Goal: Check status

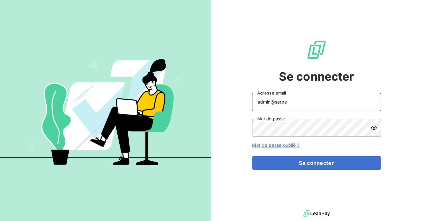
click at [292, 103] on input "admin@serpe" at bounding box center [316, 102] width 129 height 18
type input "admin@metenergiefrance"
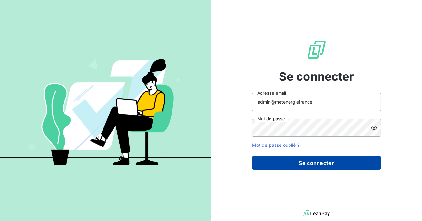
click at [307, 159] on button "Se connecter" at bounding box center [316, 163] width 129 height 14
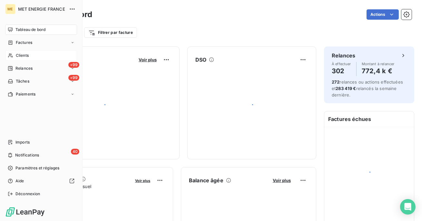
click at [17, 56] on span "Clients" at bounding box center [22, 56] width 13 height 6
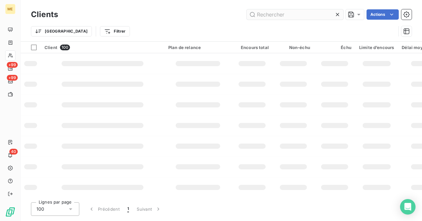
type input "METFRA000017520_30002541366078"
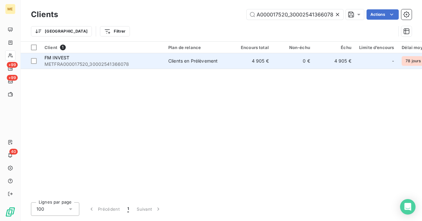
click at [224, 62] on span "Clients en Prélèvement" at bounding box center [197, 61] width 59 height 6
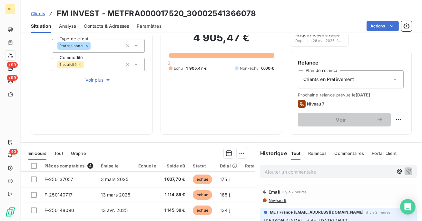
scroll to position [161, 0]
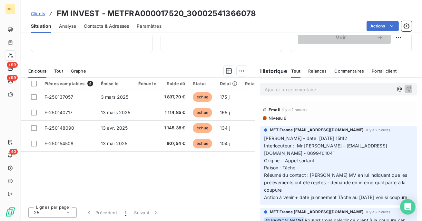
click at [320, 68] on span "Relances" at bounding box center [317, 70] width 18 height 5
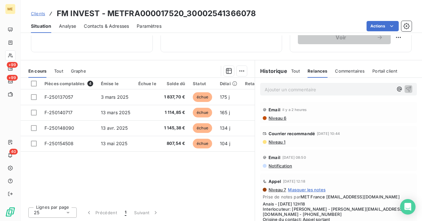
click at [280, 144] on span "Niveau 1" at bounding box center [276, 141] width 17 height 5
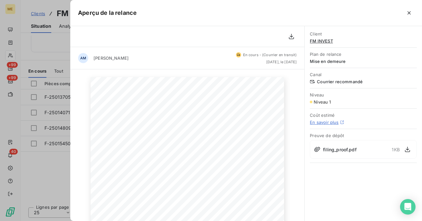
click at [341, 149] on span "filing_proof.pdf" at bounding box center [339, 149] width 33 height 7
click at [403, 148] on button "button" at bounding box center [407, 149] width 10 height 10
click at [323, 41] on span "FM INVEST" at bounding box center [363, 40] width 107 height 5
click at [318, 39] on span "FM INVEST" at bounding box center [363, 40] width 107 height 5
click at [409, 13] on icon "button" at bounding box center [408, 12] width 3 height 3
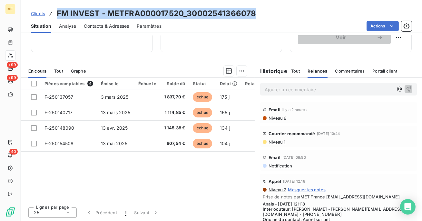
drag, startPoint x: 254, startPoint y: 12, endPoint x: 57, endPoint y: 18, distance: 197.0
click at [57, 18] on h3 "FM INVEST - METFRA000017520_30002541366078" at bounding box center [156, 14] width 199 height 12
copy h3 "FM INVEST - METFRA000017520_30002541366078"
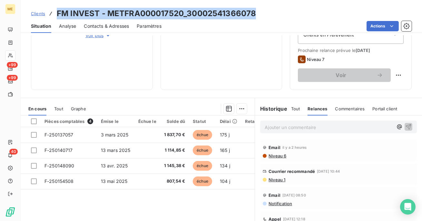
scroll to position [124, 0]
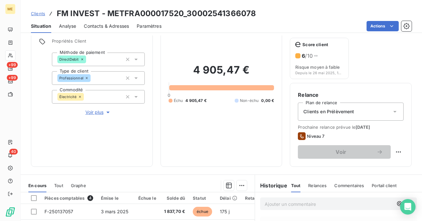
scroll to position [161, 0]
